Goal: Task Accomplishment & Management: Manage account settings

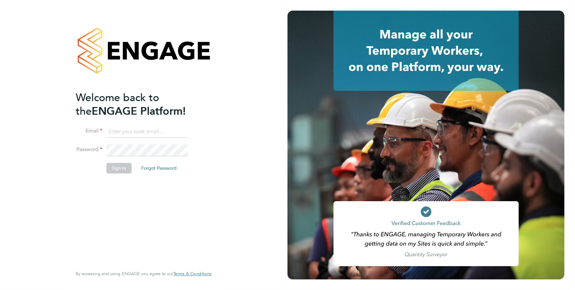
drag, startPoint x: 0, startPoint y: 0, endPoint x: 162, endPoint y: 134, distance: 210.4
click at [162, 134] on input at bounding box center [147, 132] width 82 height 12
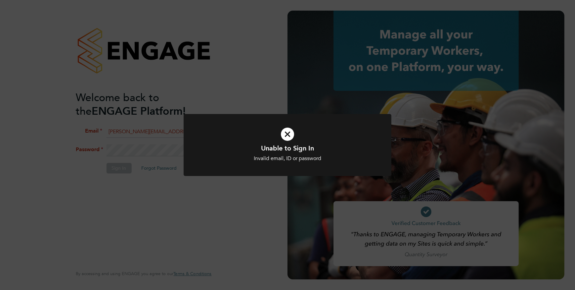
click at [266, 147] on h1 "Unable to Sign In" at bounding box center [288, 148] width 172 height 9
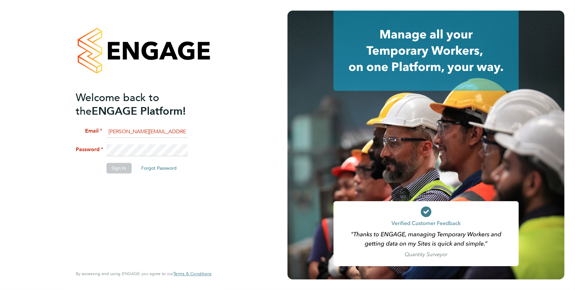
click at [143, 133] on input "[PERSON_NAME][EMAIL_ADDRESS][PERSON_NAME][PERSON_NAME][DOMAIN_NAME]" at bounding box center [147, 132] width 82 height 12
type input "e"
type input "o"
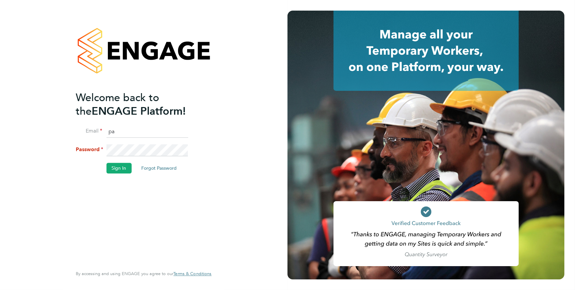
type input "[EMAIL_ADDRESS][PERSON_NAME][DOMAIN_NAME]"
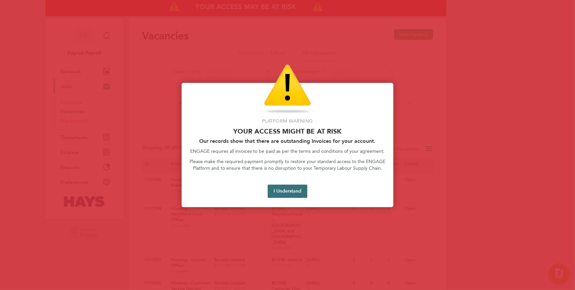
click at [283, 190] on button "I Understand" at bounding box center [288, 190] width 40 height 13
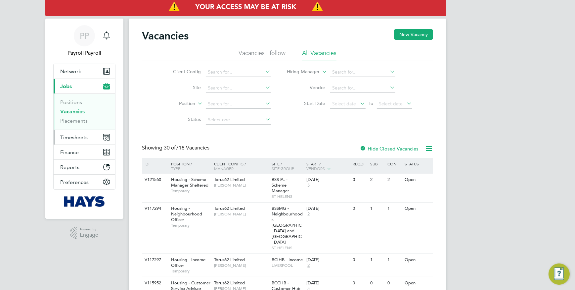
click at [72, 134] on span "Timesheets" at bounding box center [73, 137] width 27 height 6
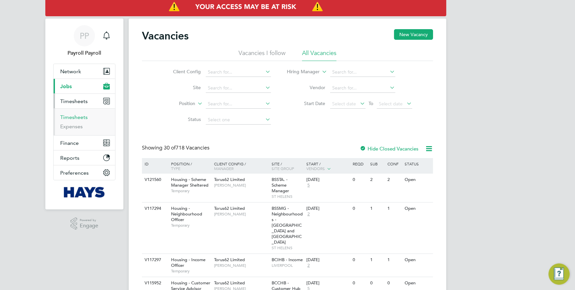
click at [81, 117] on link "Timesheets" at bounding box center [73, 117] width 27 height 6
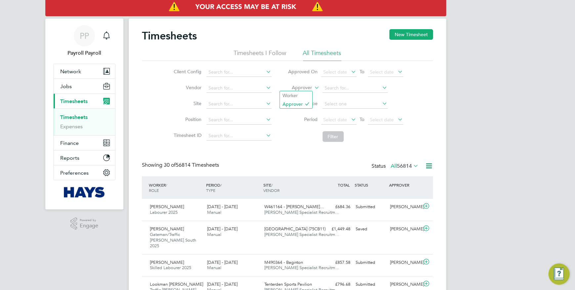
click at [313, 87] on icon at bounding box center [313, 86] width 0 height 6
click at [302, 95] on li "Worker" at bounding box center [296, 95] width 32 height 9
click at [344, 87] on input at bounding box center [355, 87] width 65 height 9
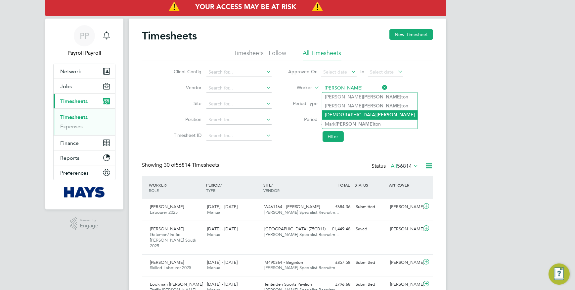
type input "Christian Hough"
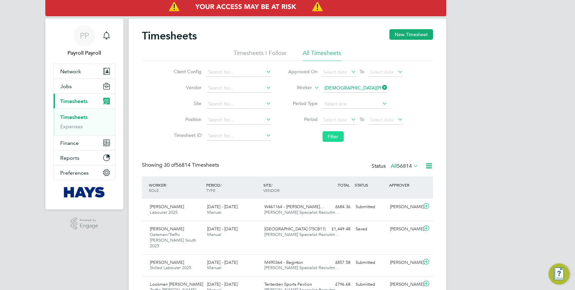
click at [337, 135] on button "Filter" at bounding box center [333, 136] width 21 height 11
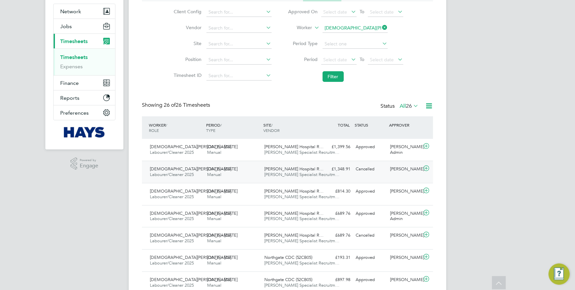
click at [377, 167] on div "Cancelled" at bounding box center [370, 168] width 34 height 11
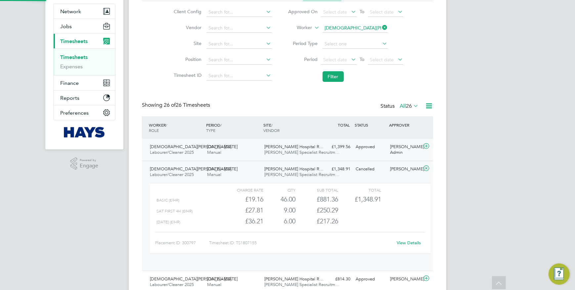
click at [380, 148] on div "Approved" at bounding box center [370, 146] width 34 height 11
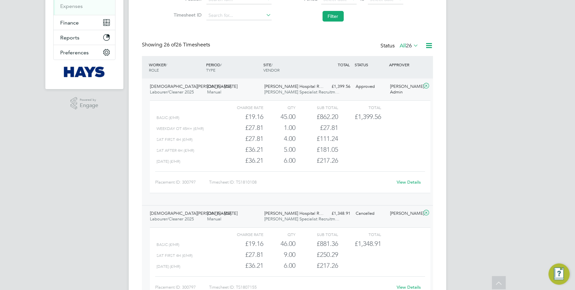
click at [414, 180] on link "View Details" at bounding box center [409, 182] width 24 height 6
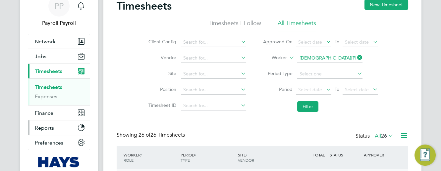
scroll to position [60, 0]
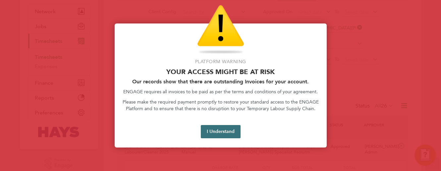
click at [210, 131] on button "I Understand" at bounding box center [221, 131] width 40 height 13
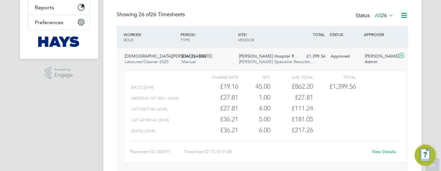
scroll to position [15, 0]
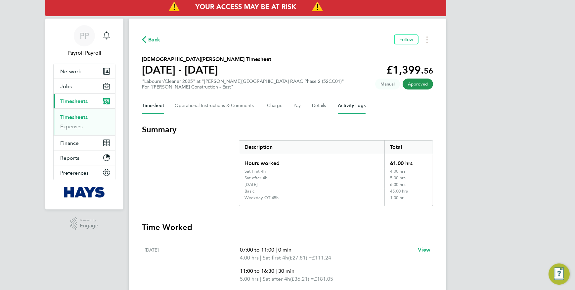
click at [339, 106] on Logs-tab "Activity Logs" at bounding box center [352, 106] width 28 height 16
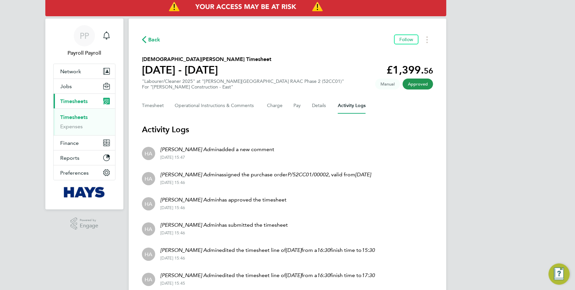
scroll to position [30, 0]
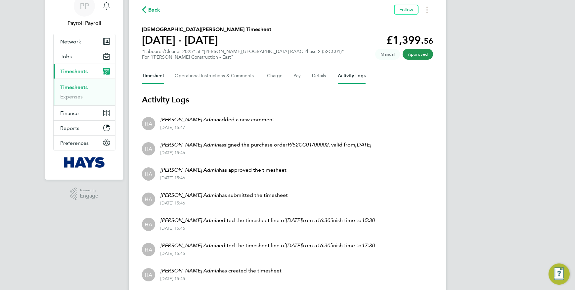
click at [161, 73] on button "Timesheet" at bounding box center [153, 76] width 22 height 16
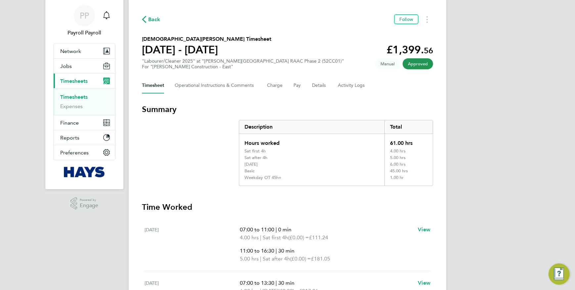
scroll to position [30, 0]
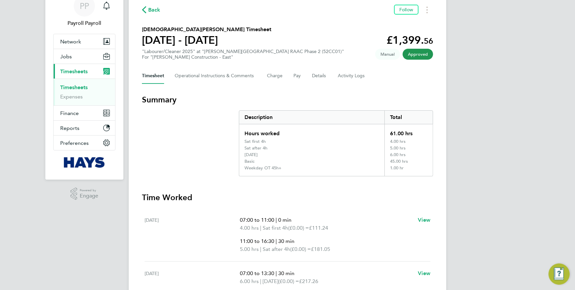
click at [350, 240] on p "11:00 to 16:30 | 30 min" at bounding box center [326, 241] width 173 height 8
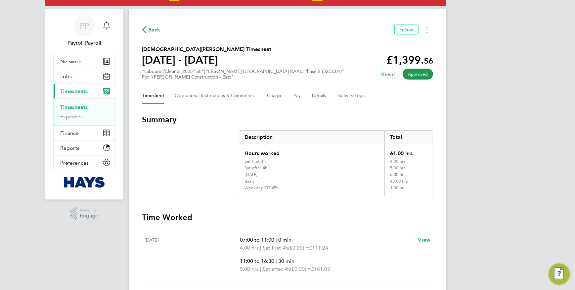
scroll to position [0, 0]
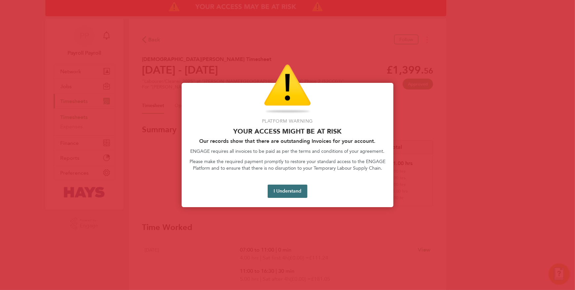
click at [293, 192] on button "I Understand" at bounding box center [288, 190] width 40 height 13
